Goal: Book appointment/travel/reservation

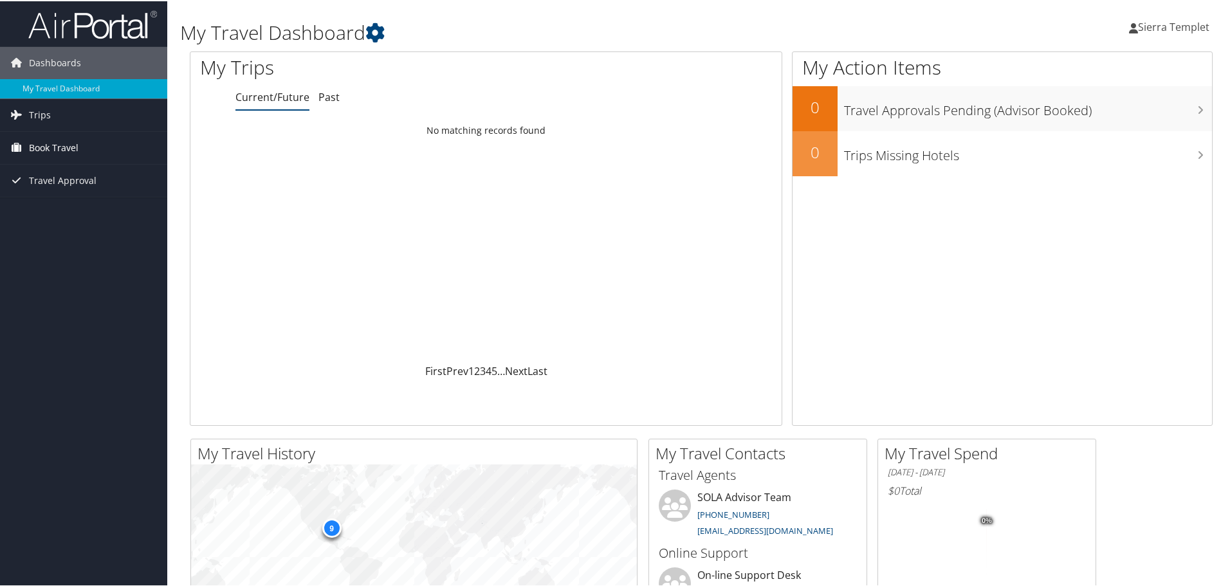
click at [94, 151] on link "Book Travel" at bounding box center [83, 147] width 167 height 32
click at [46, 118] on span "Trips" at bounding box center [40, 114] width 22 height 32
click at [42, 206] on span "Book Travel" at bounding box center [54, 205] width 50 height 32
click at [27, 141] on link "Current/Future Trips" at bounding box center [83, 139] width 167 height 19
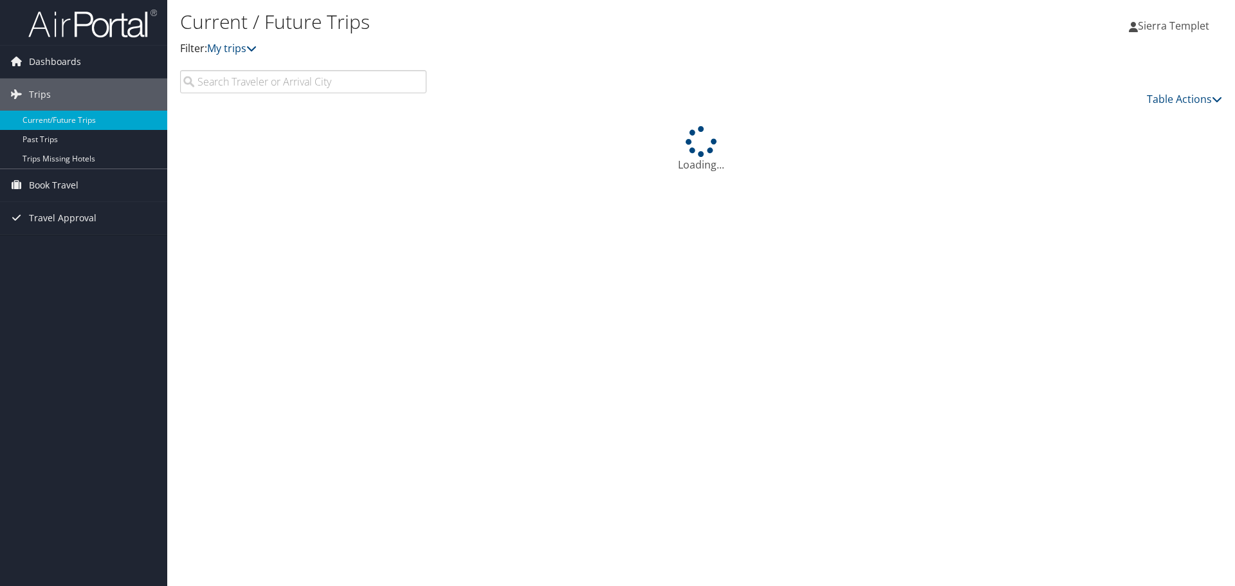
click at [297, 84] on input "search" at bounding box center [303, 81] width 246 height 23
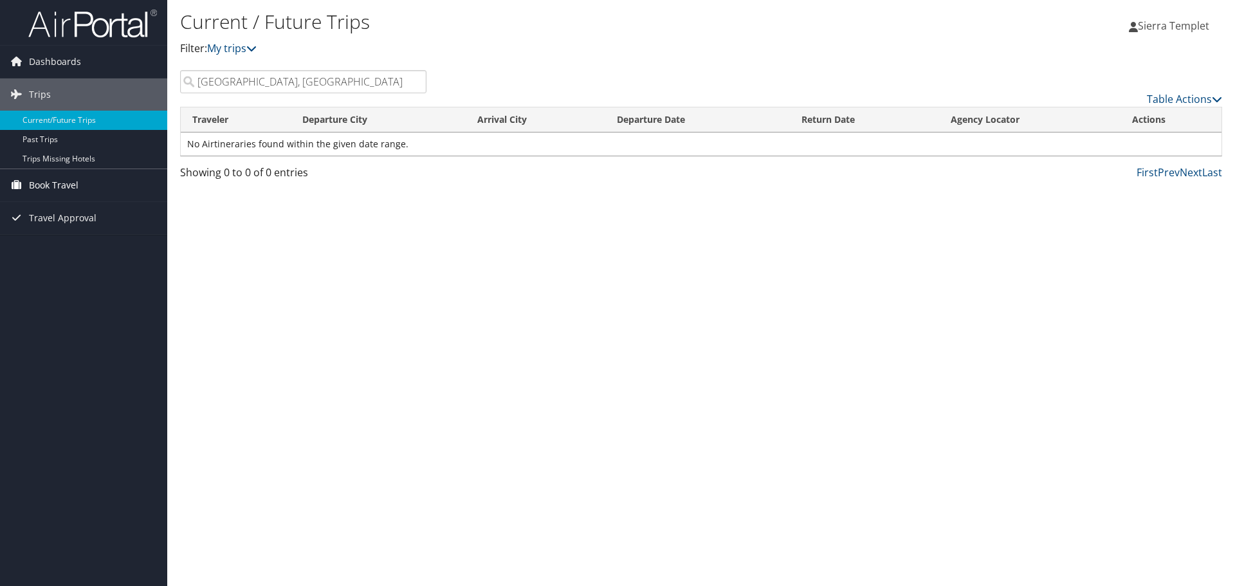
type input "dallas, tx"
click at [97, 183] on link "Book Travel" at bounding box center [83, 185] width 167 height 32
click at [60, 207] on link "Approval Request (Beta)" at bounding box center [83, 210] width 167 height 19
click at [46, 178] on span "Book Travel" at bounding box center [54, 185] width 50 height 32
click at [48, 229] on link "Book/Manage Online Trips" at bounding box center [83, 230] width 167 height 19
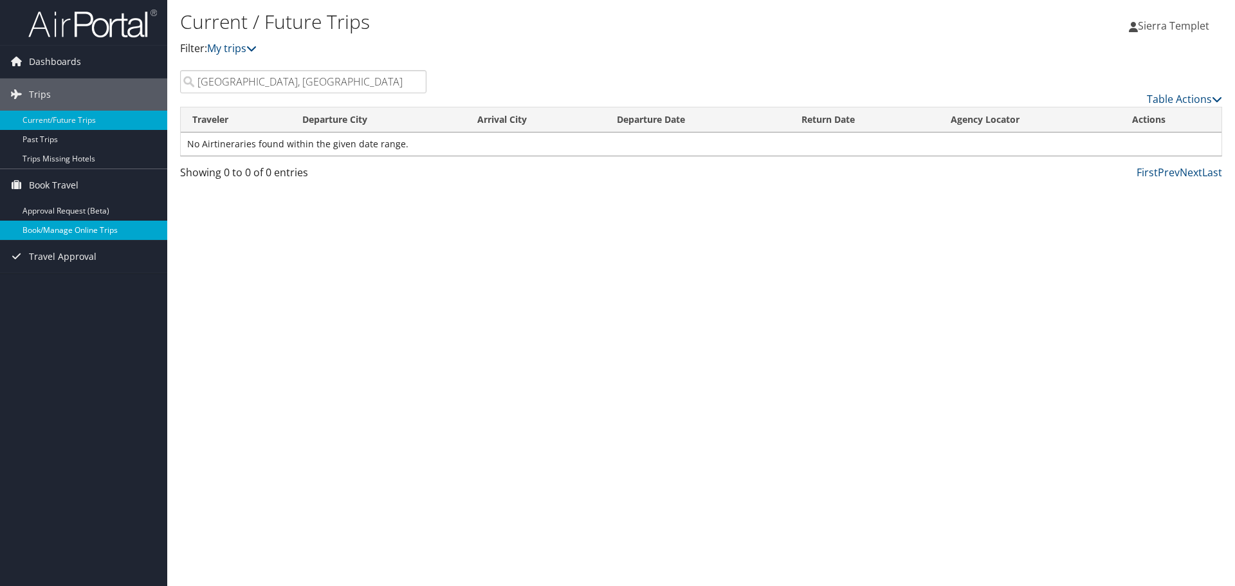
click at [46, 232] on link "Book/Manage Online Trips" at bounding box center [83, 230] width 167 height 19
